Goal: Communication & Community: Participate in discussion

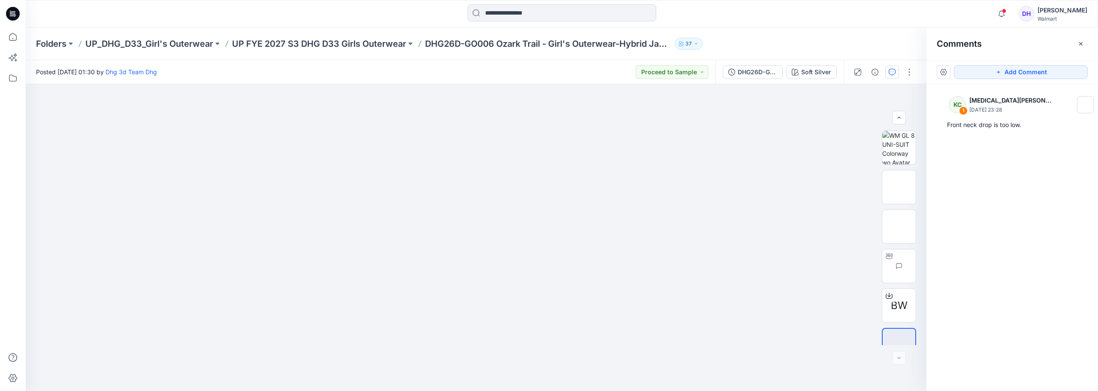
scroll to position [17, 0]
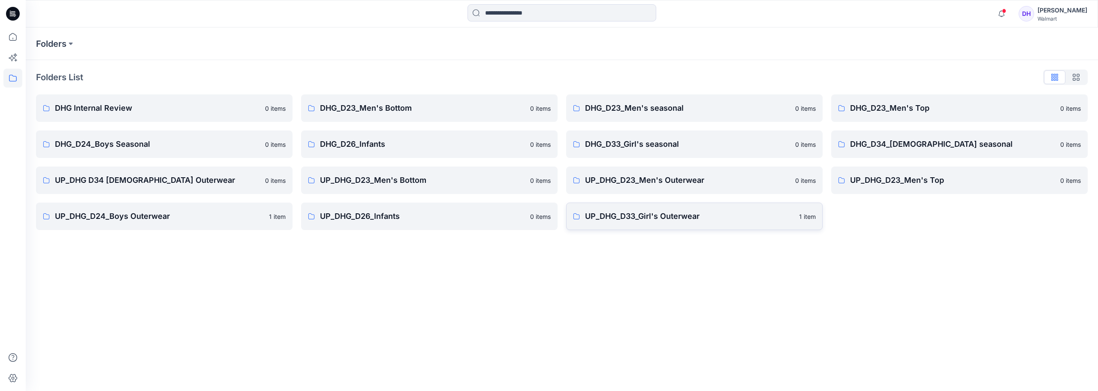
click at [641, 222] on link "UP_DHG_D33_Girl's Outerwear 1 item" at bounding box center [694, 215] width 257 height 27
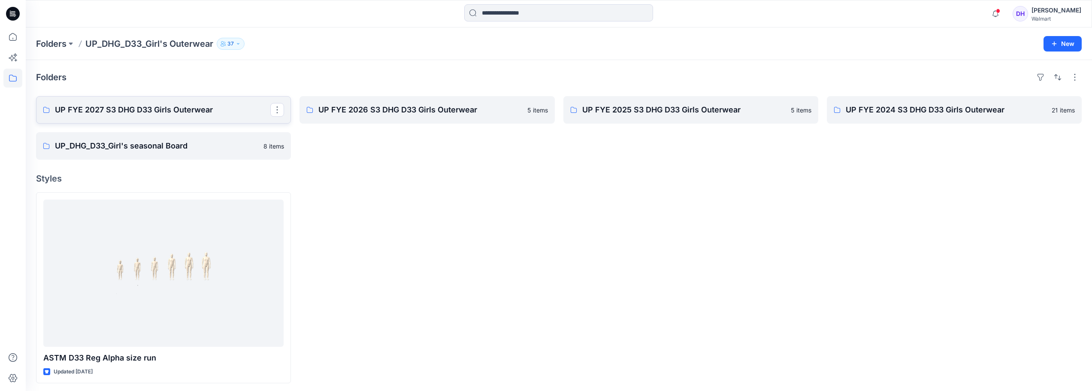
click at [154, 109] on p "UP FYE 2027 S3 DHG D33 Girls Outerwear" at bounding box center [162, 110] width 215 height 12
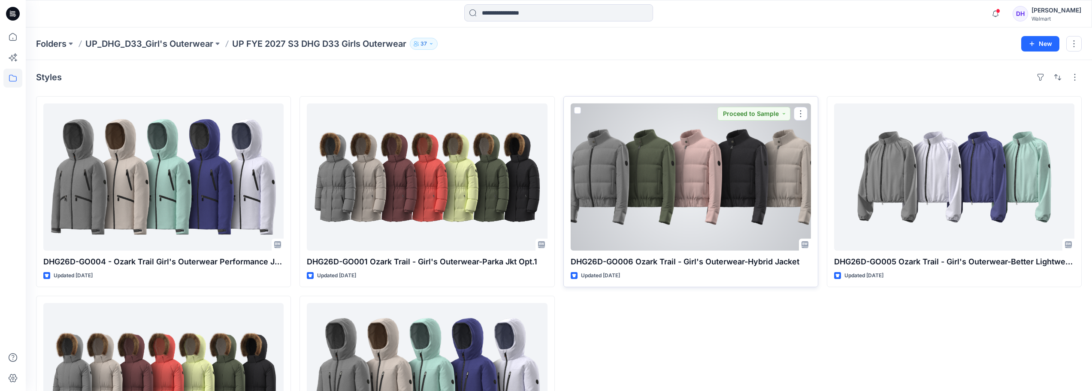
click at [680, 215] on div at bounding box center [691, 176] width 240 height 147
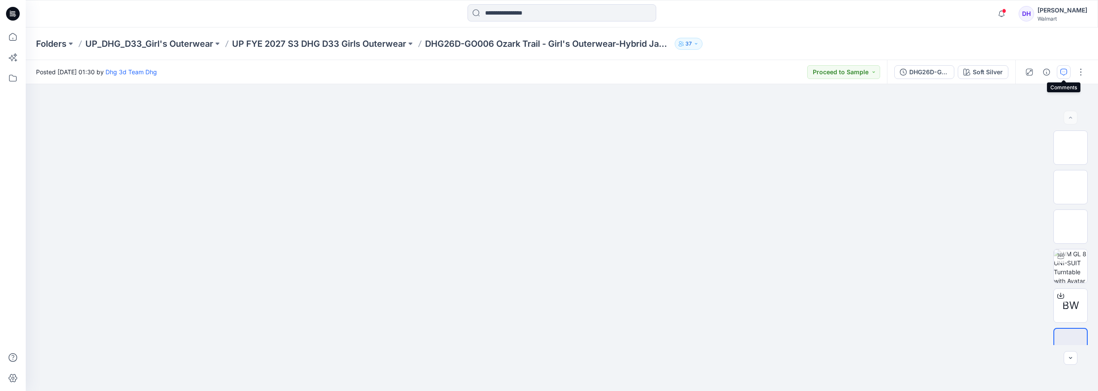
click at [1061, 77] on button "button" at bounding box center [1064, 72] width 14 height 14
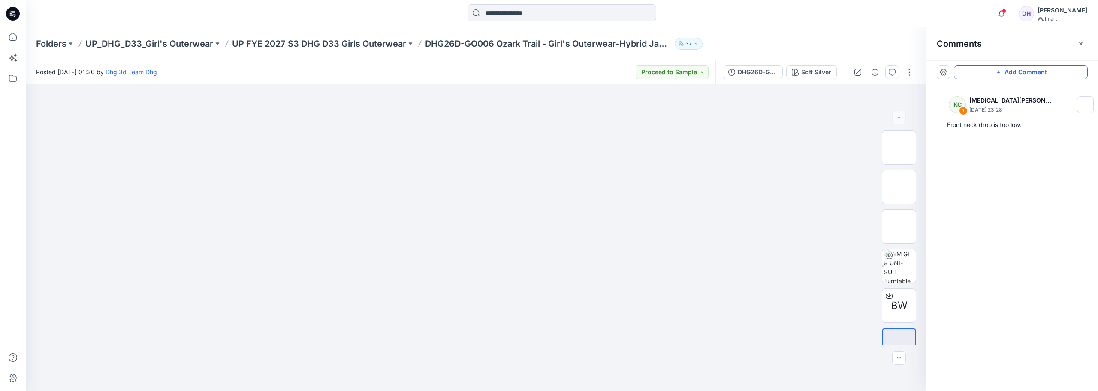
click at [1007, 73] on button "Add Comment" at bounding box center [1021, 72] width 134 height 14
click at [892, 274] on img at bounding box center [900, 265] width 32 height 33
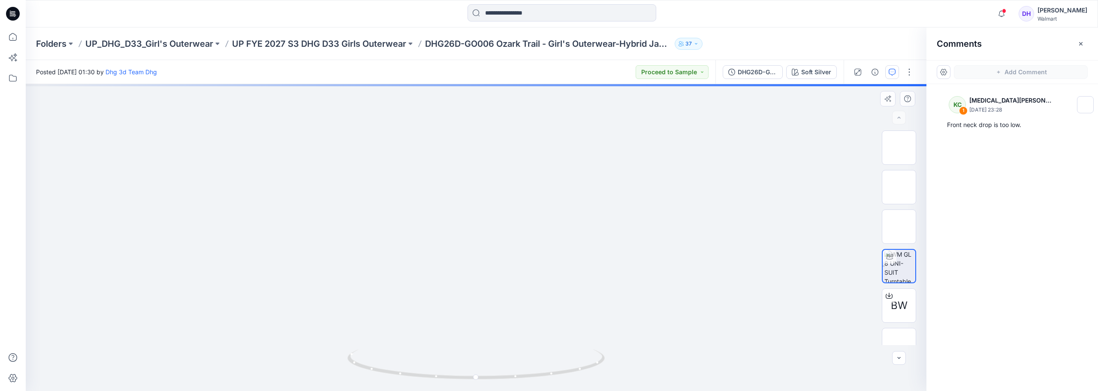
click at [514, 254] on div at bounding box center [476, 237] width 901 height 307
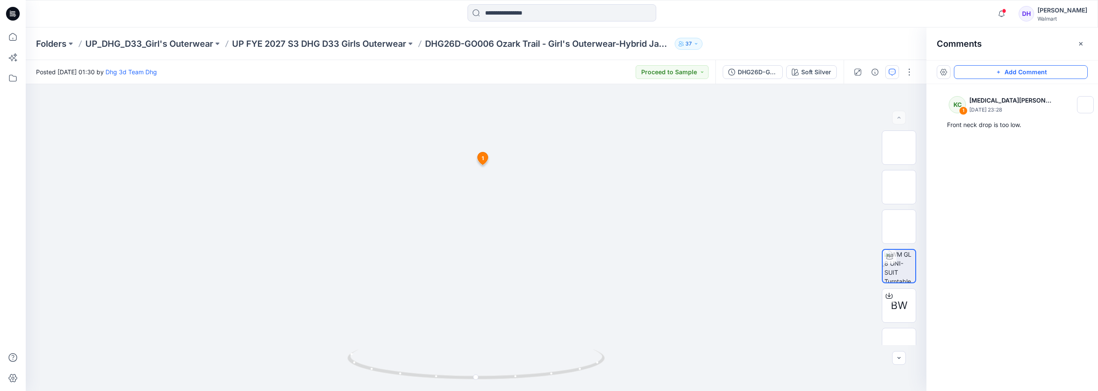
click at [1023, 75] on button "Add Comment" at bounding box center [1021, 72] width 134 height 14
click at [512, 255] on div "3 1 KC Kyra Cobb September 12, 2025 23:28 Front neck drop is too low. Reply" at bounding box center [476, 237] width 901 height 307
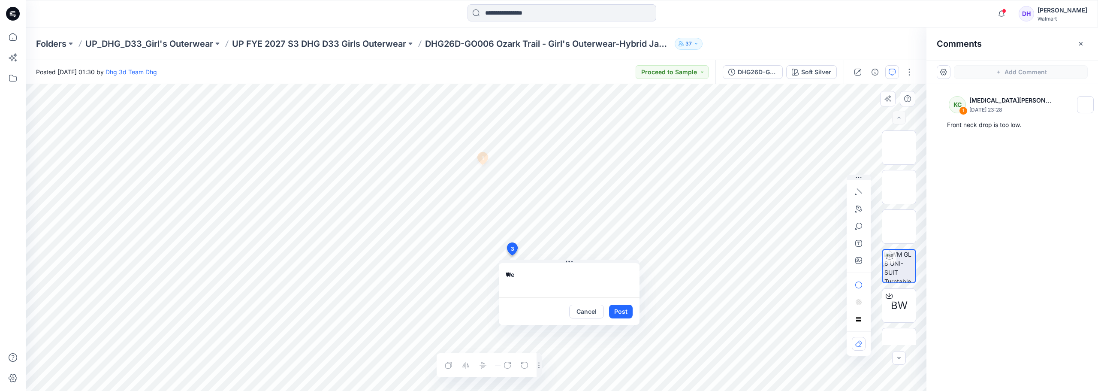
type textarea "*"
click at [560, 275] on textarea "**********" at bounding box center [569, 280] width 141 height 34
type textarea "**********"
click at [625, 315] on button "Post" at bounding box center [621, 312] width 24 height 14
